Goal: Find specific page/section: Find specific page/section

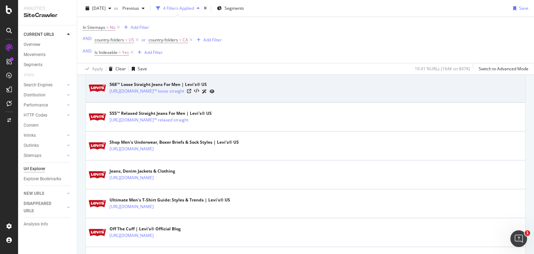
scroll to position [243, 0]
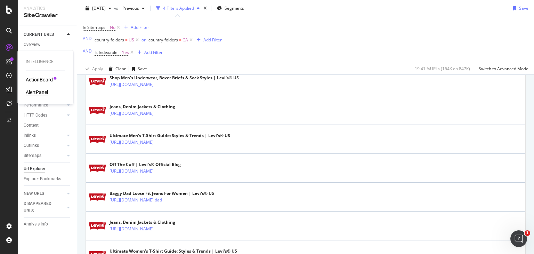
click at [48, 92] on div "AlertPanel" at bounding box center [37, 92] width 22 height 7
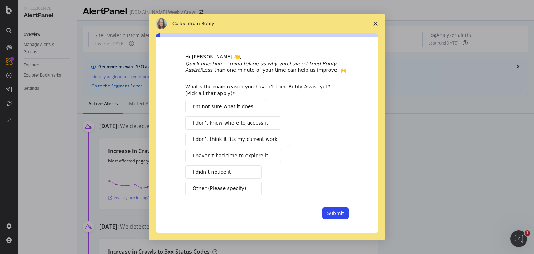
click at [373, 22] on icon "Close survey" at bounding box center [375, 24] width 4 height 4
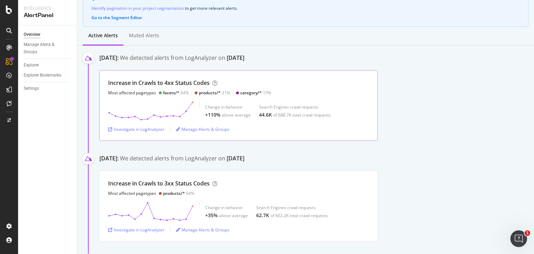
scroll to position [69, 0]
